Goal: Download file/media

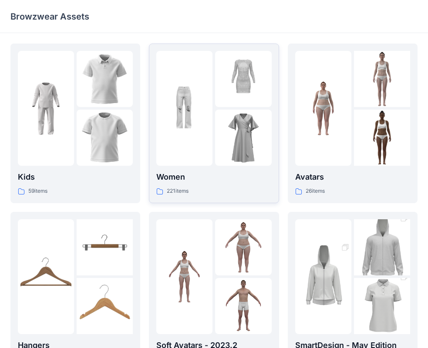
click at [201, 132] on div at bounding box center [184, 108] width 56 height 115
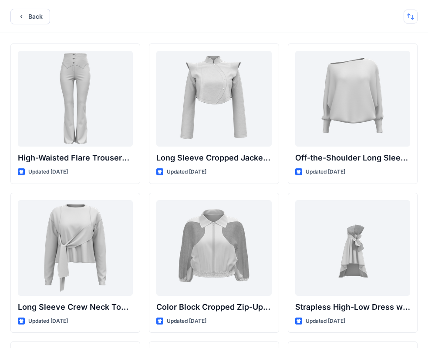
click at [407, 17] on button "button" at bounding box center [411, 17] width 14 height 14
click at [379, 56] on p "A to Z" at bounding box center [381, 58] width 55 height 9
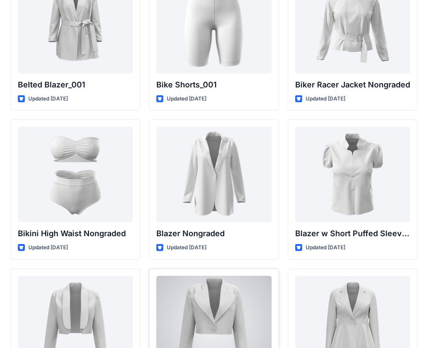
scroll to position [517, 0]
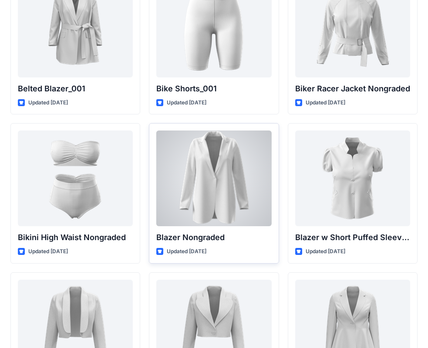
click at [210, 211] on div at bounding box center [213, 179] width 115 height 96
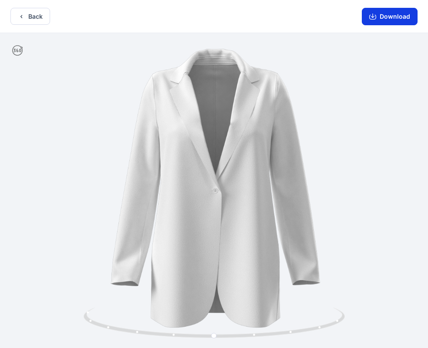
click at [390, 15] on button "Download" at bounding box center [390, 16] width 56 height 17
